Goal: Find specific page/section: Find specific page/section

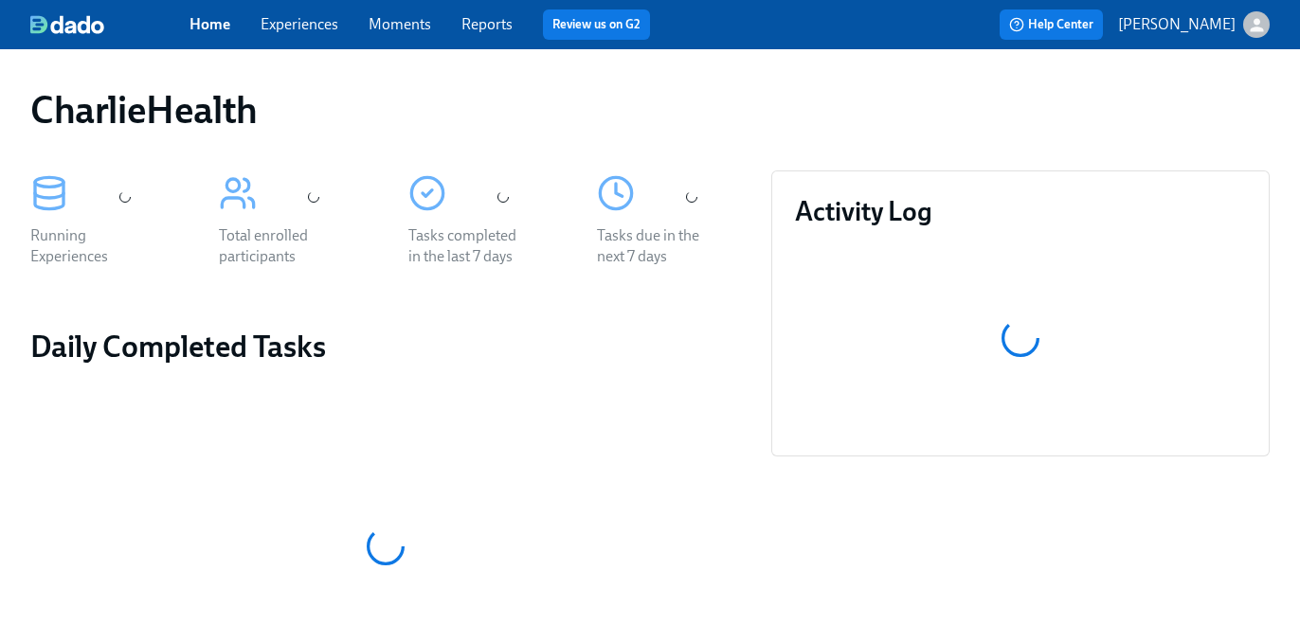
click at [319, 22] on link "Experiences" at bounding box center [300, 24] width 78 height 18
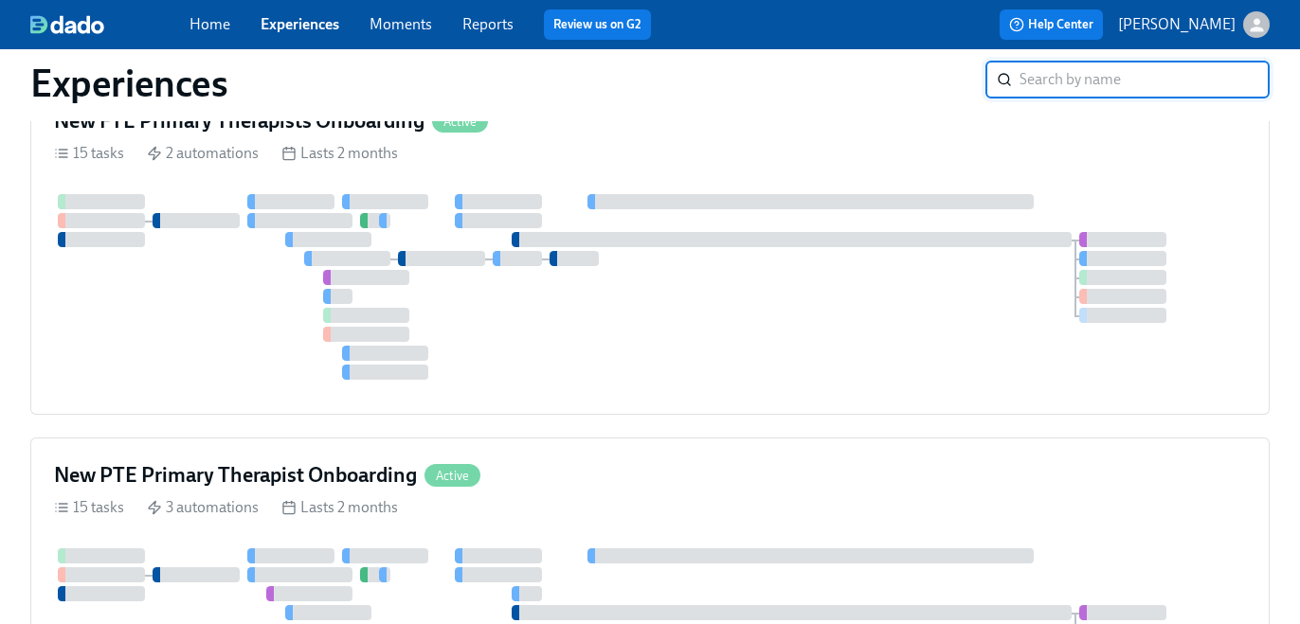
scroll to position [1155, 0]
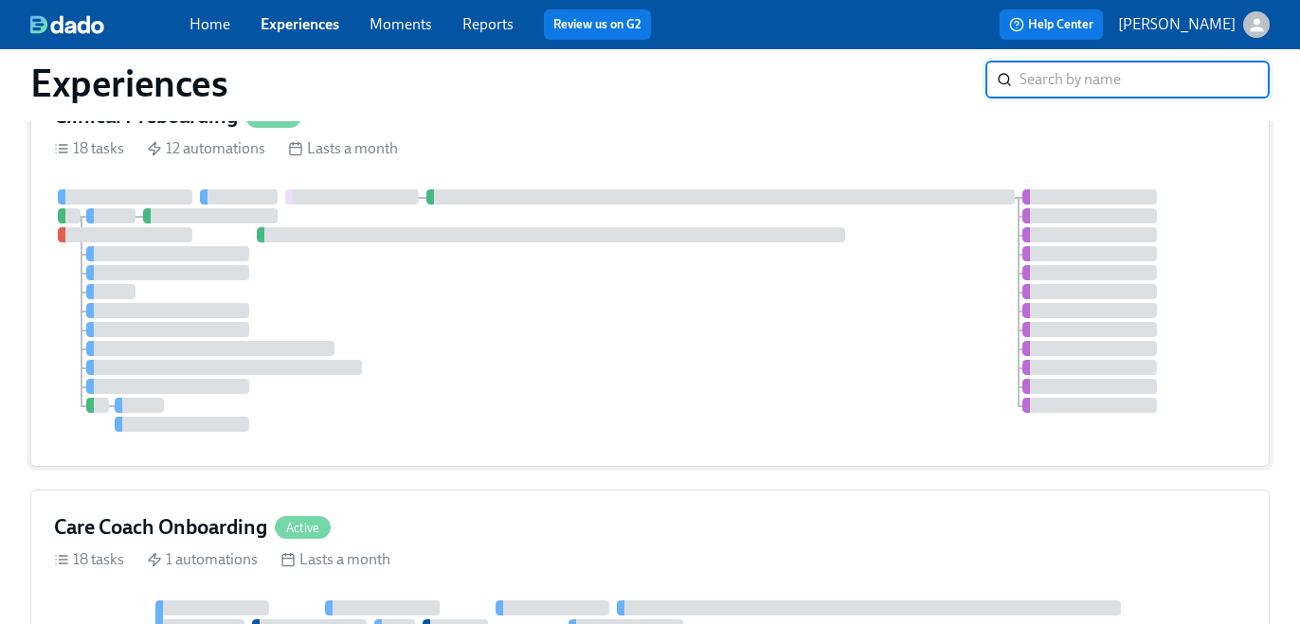
click at [505, 254] on div at bounding box center [650, 310] width 1192 height 243
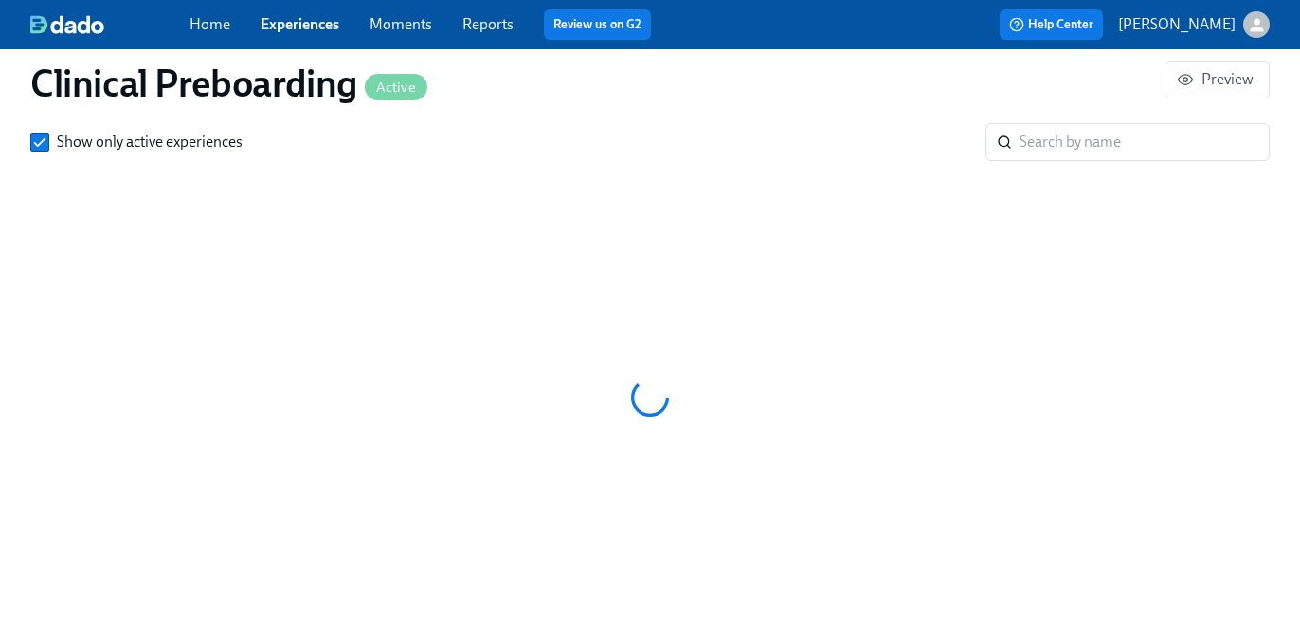
scroll to position [0, 21547]
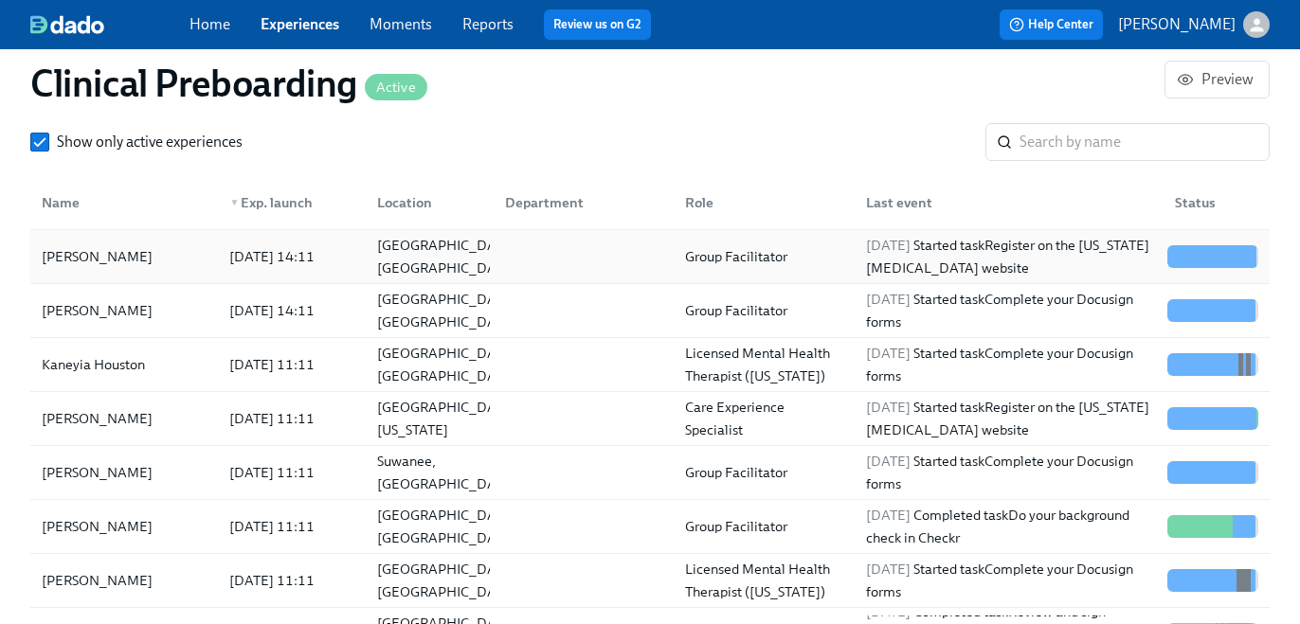
click at [609, 270] on div at bounding box center [580, 257] width 180 height 38
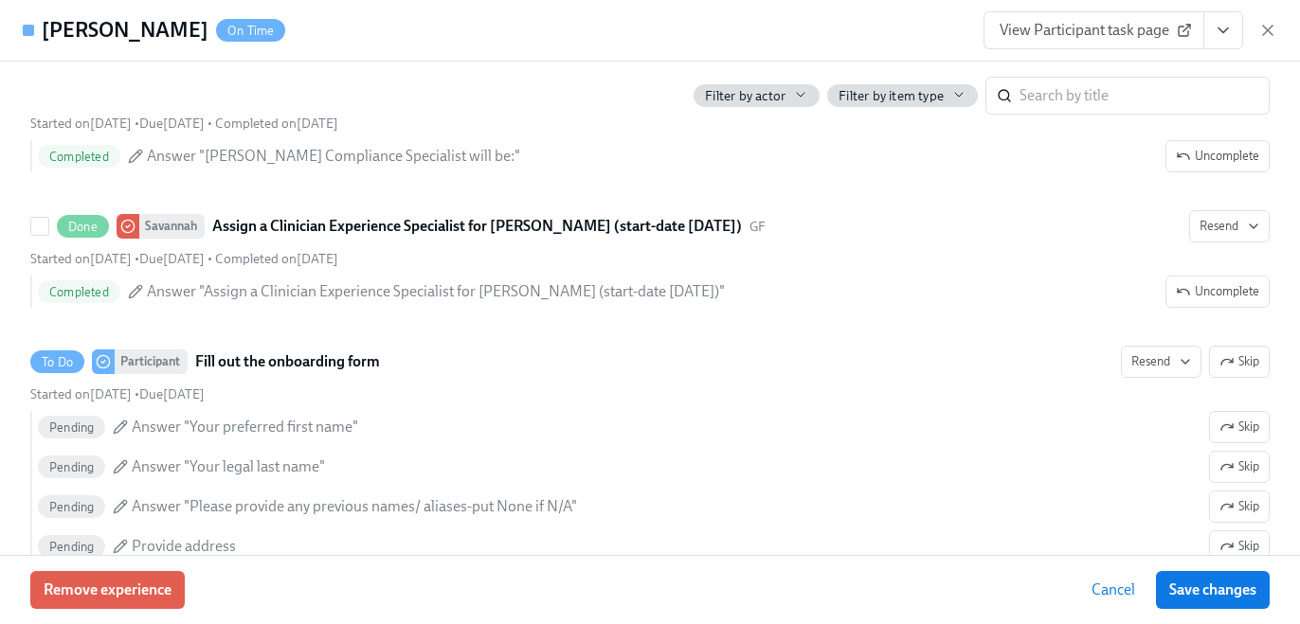
scroll to position [1360, 0]
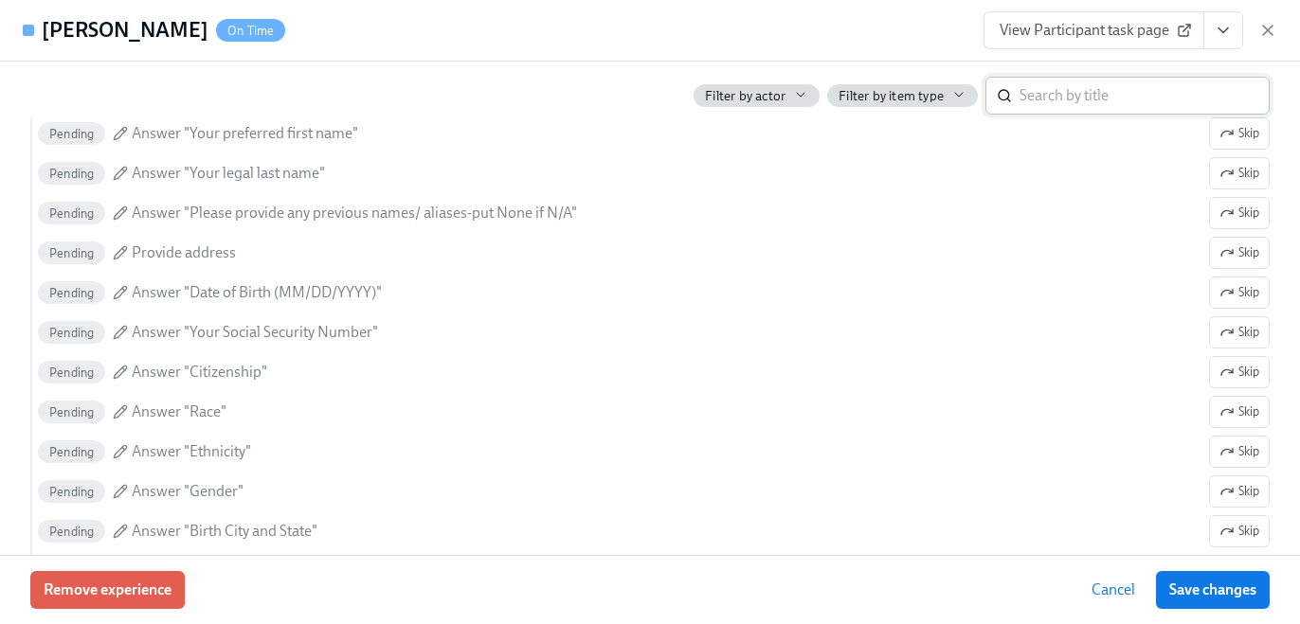
click at [1062, 94] on input "search" at bounding box center [1144, 96] width 250 height 38
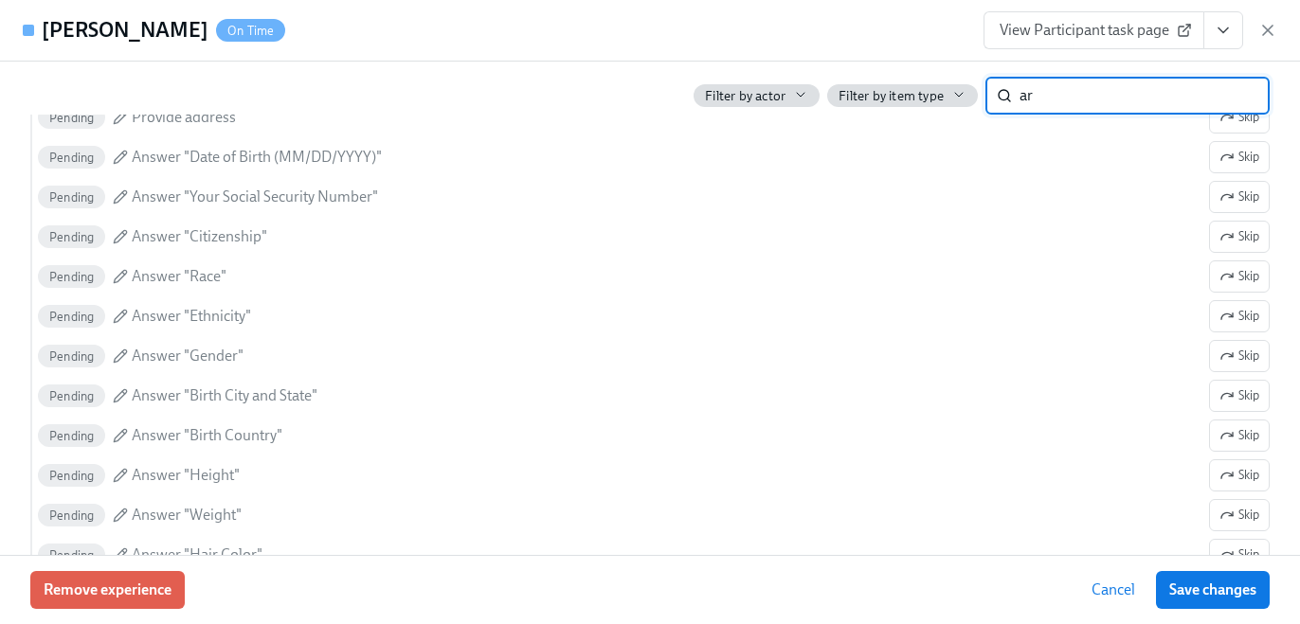
type input "a"
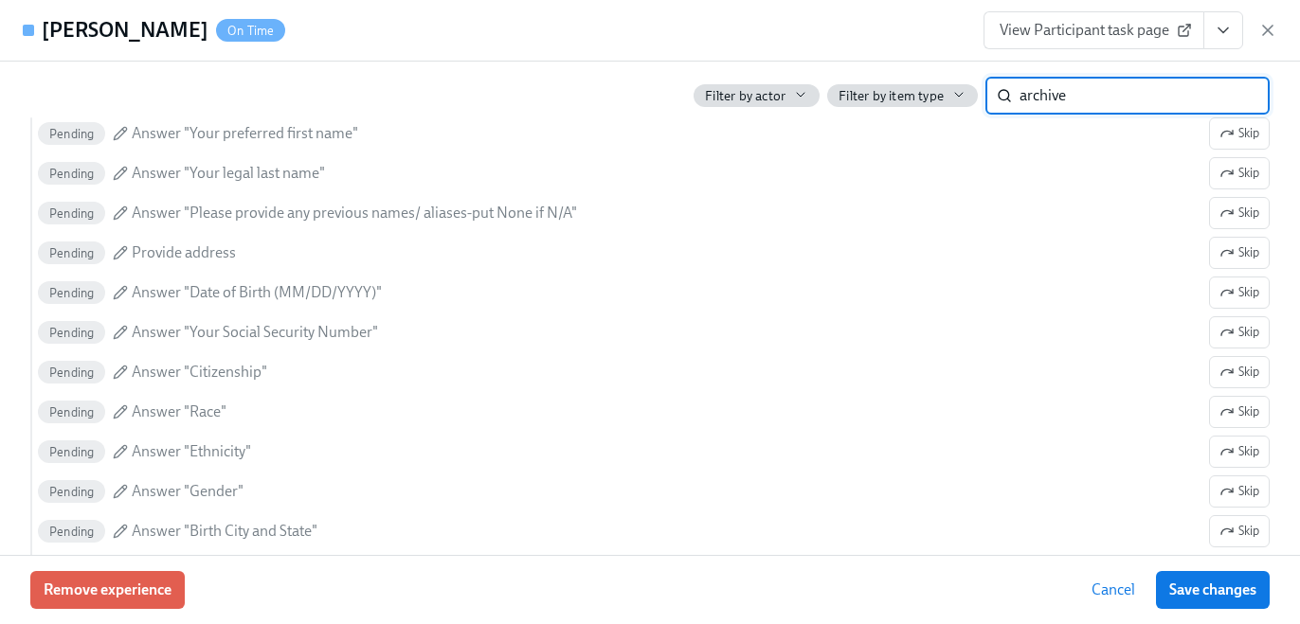
type input "archive"
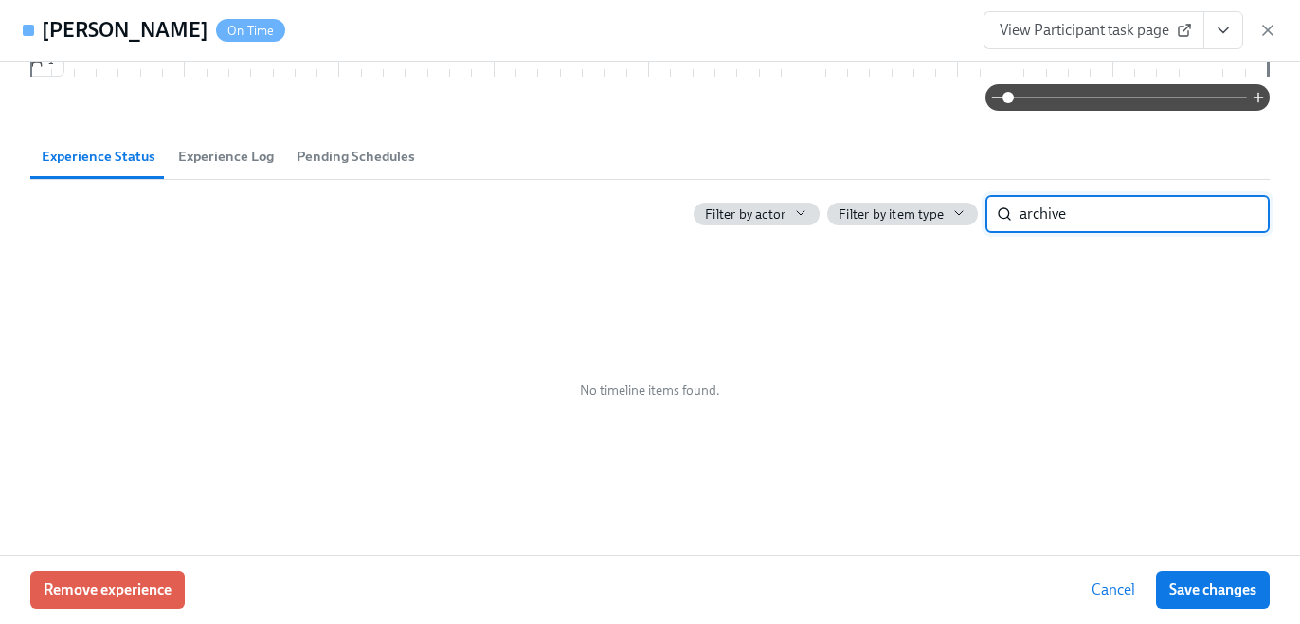
scroll to position [794, 0]
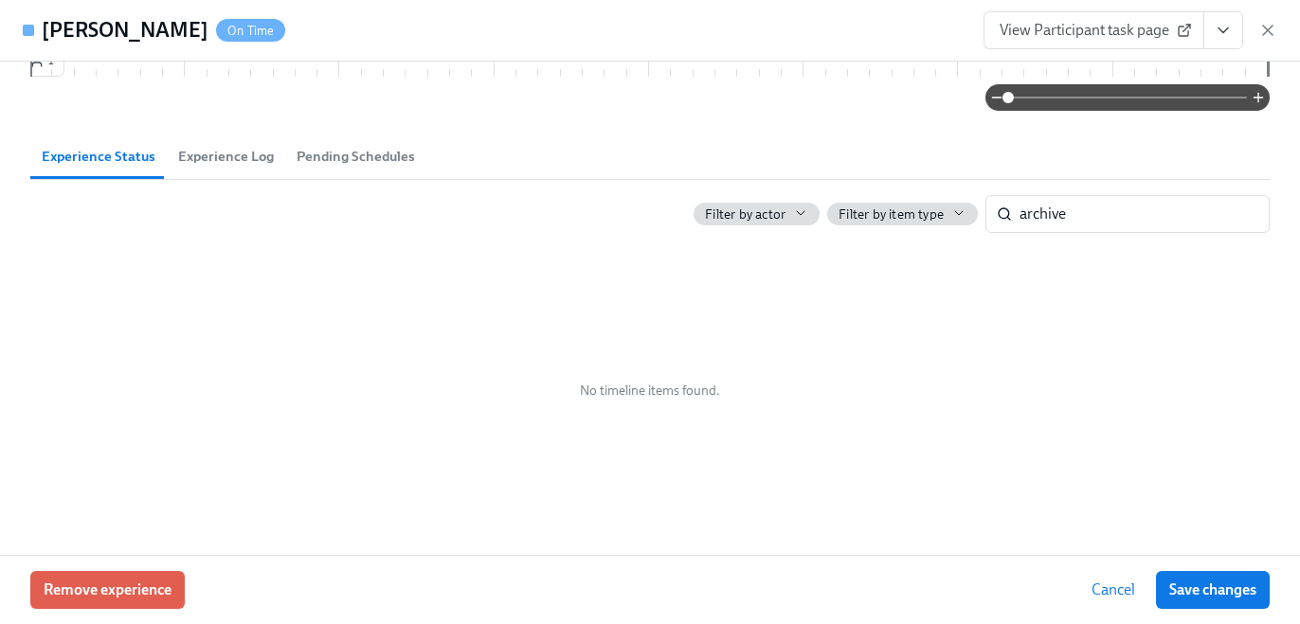
click at [1156, 29] on span "View Participant task page" at bounding box center [1093, 30] width 189 height 19
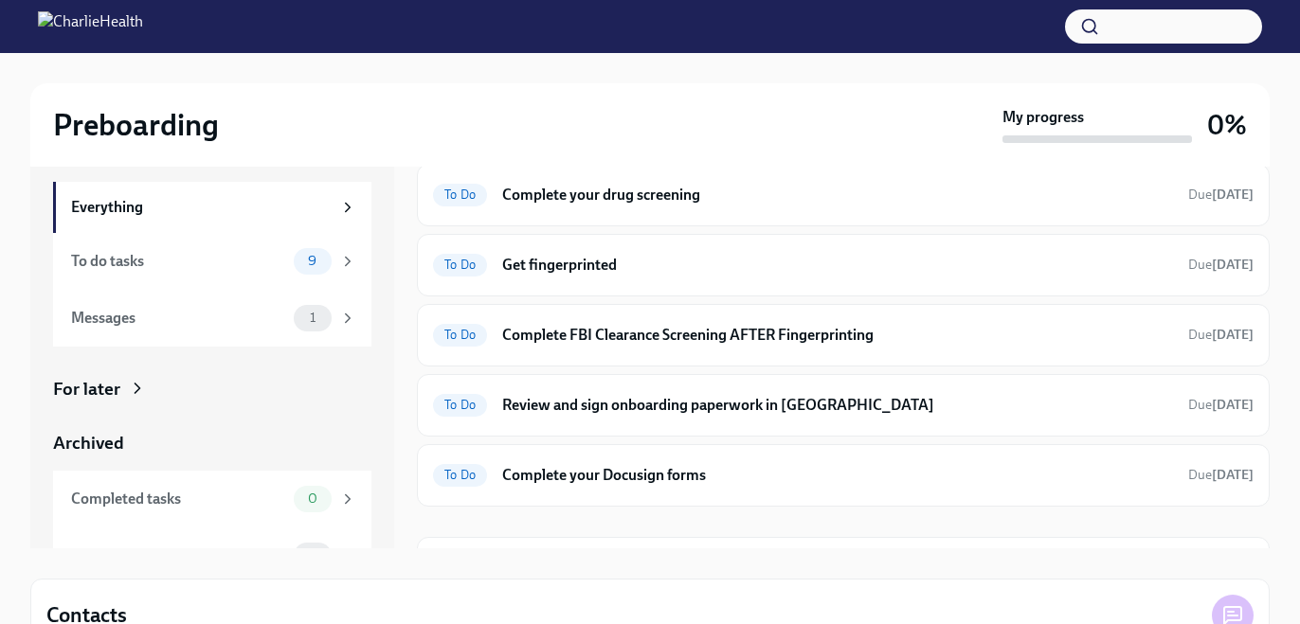
scroll to position [423, 0]
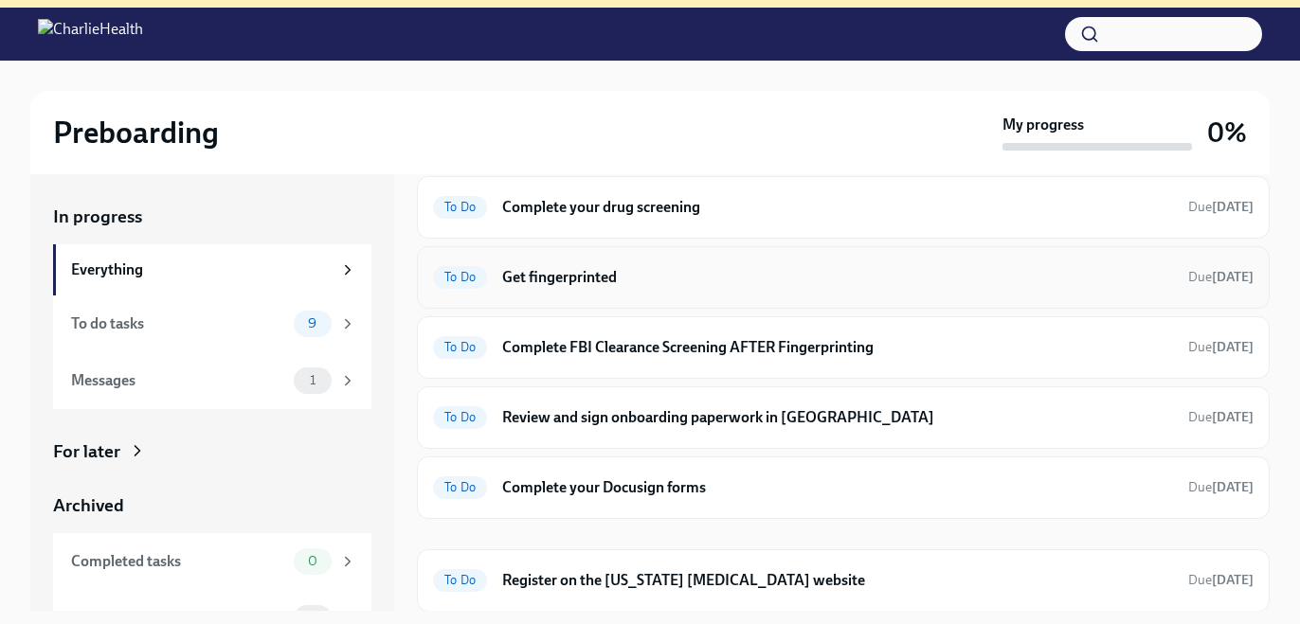
click at [798, 292] on div "To Do Get fingerprinted Due [DATE]" at bounding box center [843, 277] width 853 height 63
click at [657, 265] on div "To Do Get fingerprinted Due [DATE]" at bounding box center [843, 277] width 820 height 30
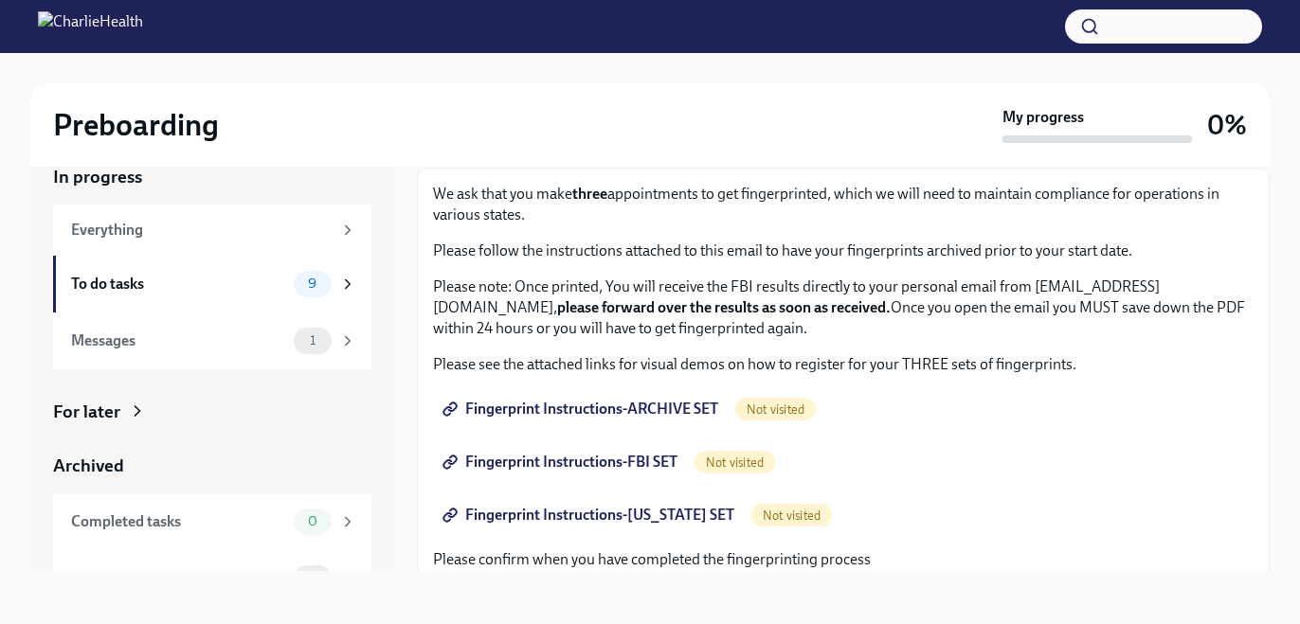
scroll to position [105, 0]
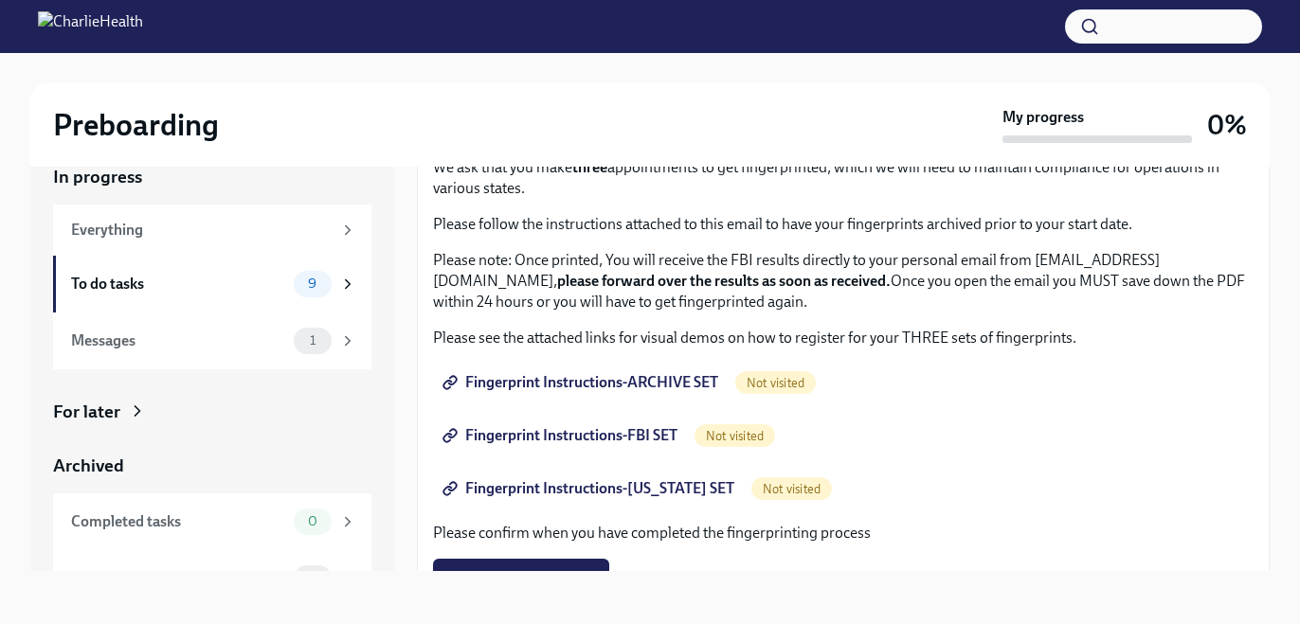
click at [665, 378] on span "Fingerprint Instructions-ARCHIVE SET" at bounding box center [582, 382] width 272 height 19
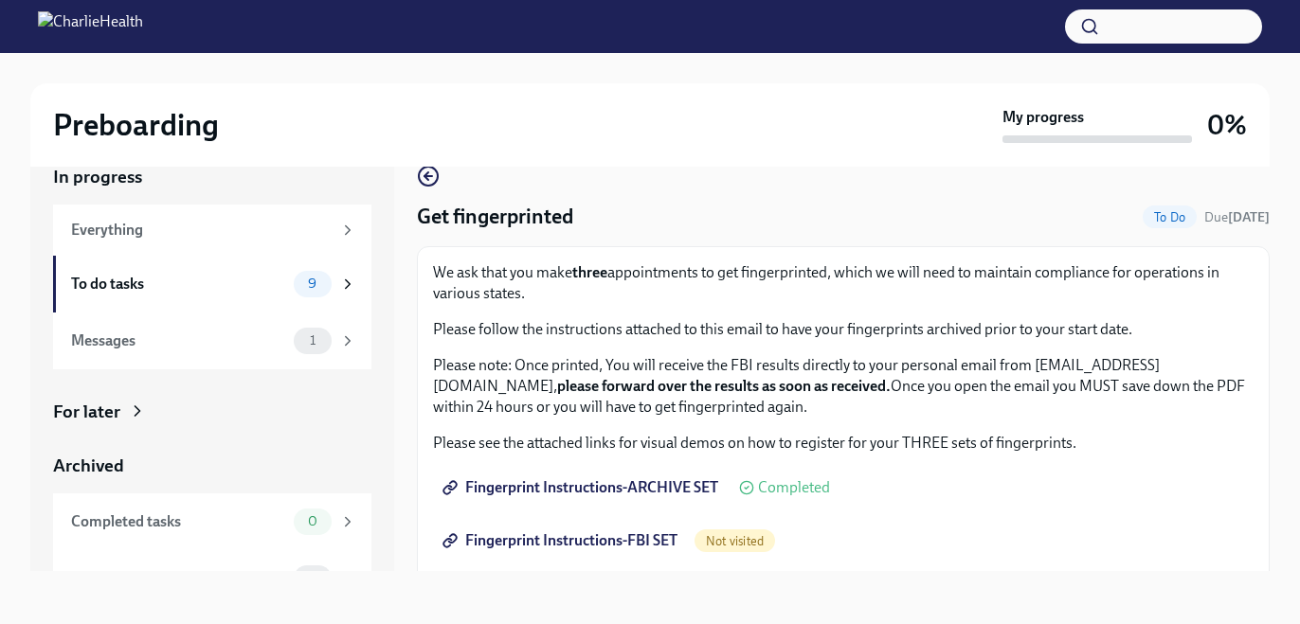
scroll to position [0, 0]
